Goal: Subscribe to service/newsletter

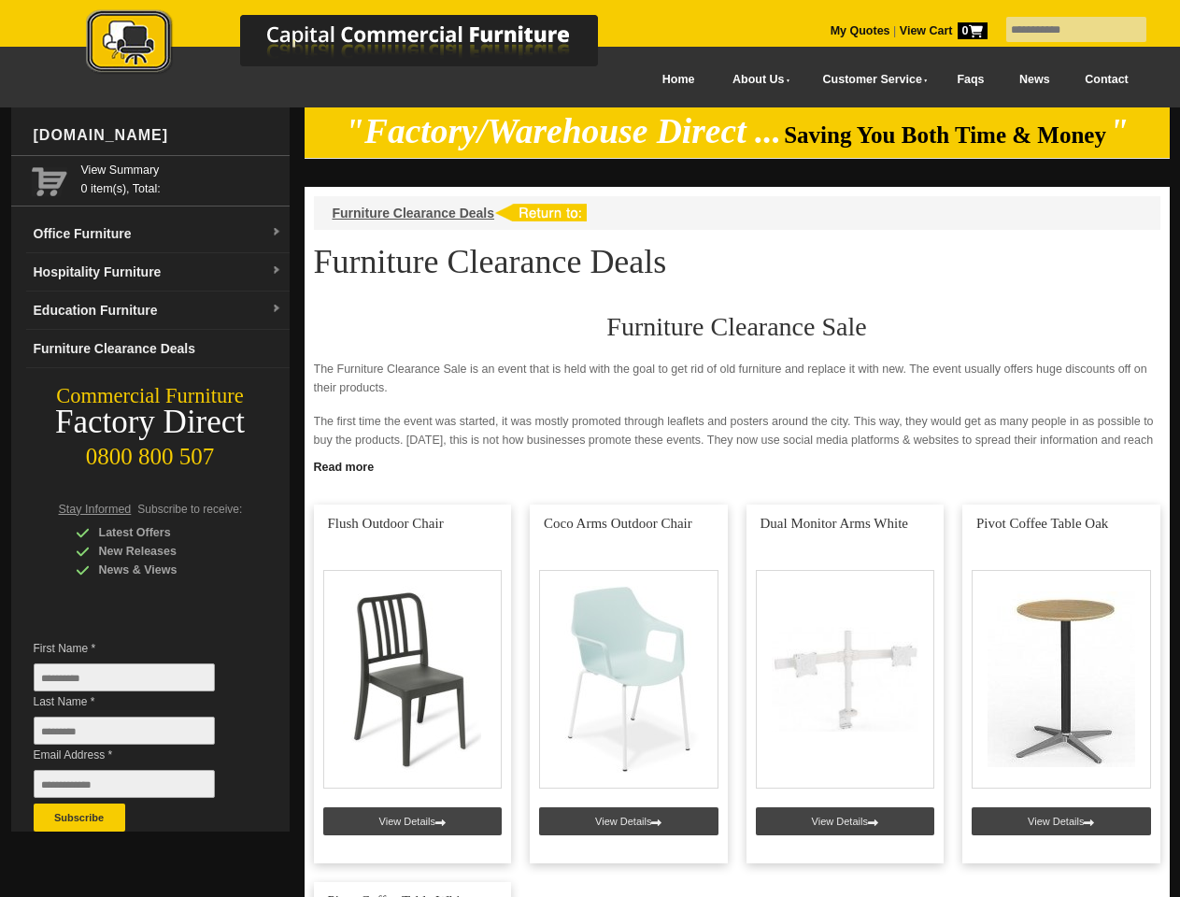
click at [1064, 30] on input "text" at bounding box center [1076, 29] width 140 height 25
click at [138, 735] on input "Last Name *" at bounding box center [124, 730] width 181 height 28
click at [79, 817] on button "Subscribe" at bounding box center [80, 817] width 92 height 28
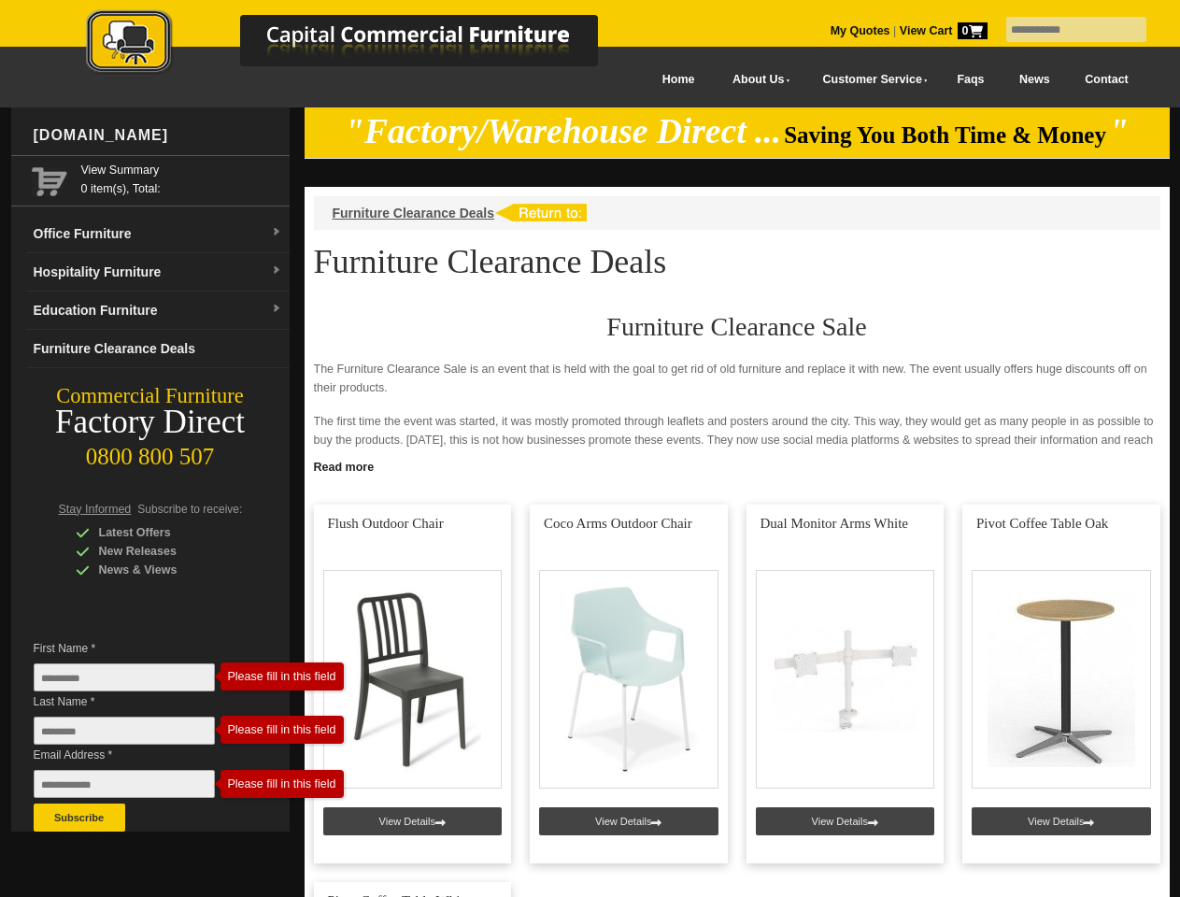
click at [737, 465] on link "Read more" at bounding box center [736, 464] width 865 height 23
